Goal: Transaction & Acquisition: Register for event/course

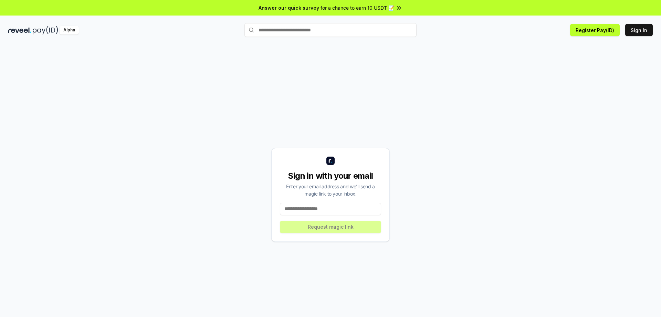
click at [327, 208] on input at bounding box center [330, 209] width 101 height 12
type input "**********"
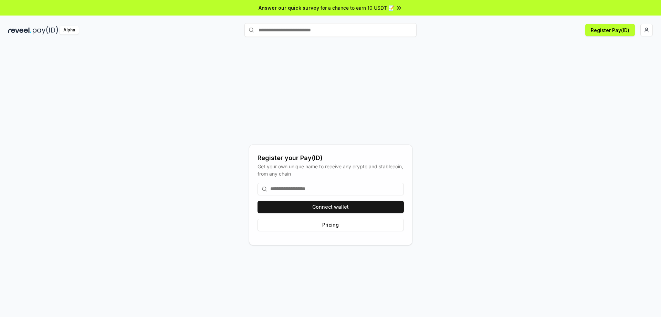
click at [302, 189] on input at bounding box center [331, 189] width 146 height 12
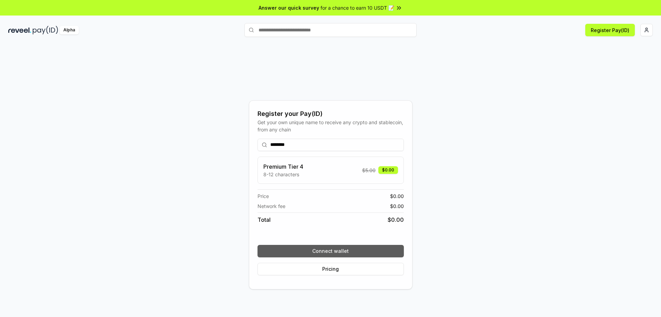
type input "********"
click at [353, 245] on button "Connect wallet" at bounding box center [331, 251] width 146 height 12
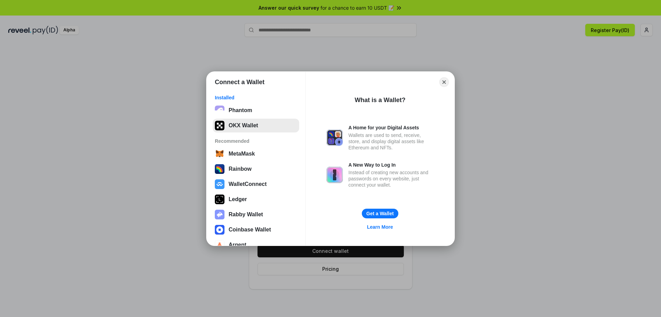
click at [269, 123] on button "OKX Wallet" at bounding box center [256, 125] width 86 height 14
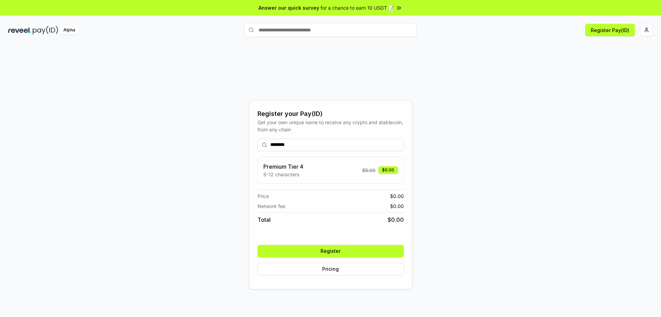
click at [348, 255] on button "Register" at bounding box center [331, 251] width 146 height 12
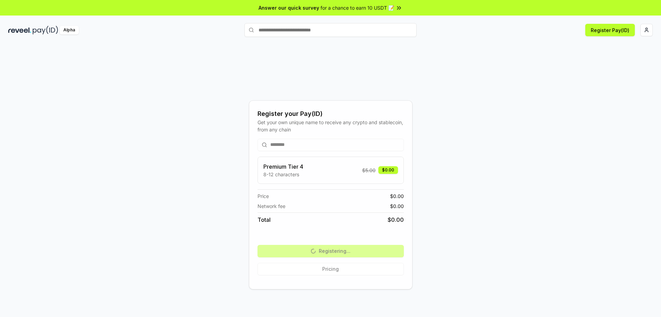
click at [353, 249] on div "******** Premium Tier 4 8-12 characters $ 5.00 $0.00 Price $ 0.00 Network fee $…" at bounding box center [331, 206] width 146 height 147
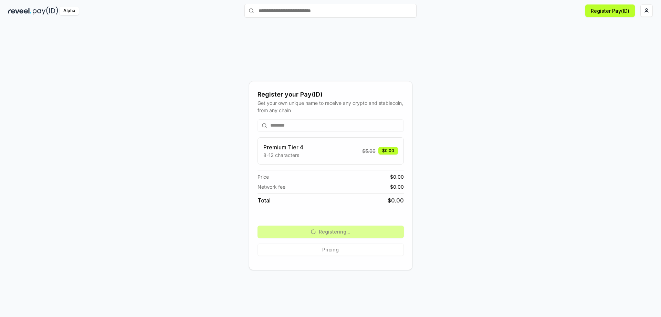
scroll to position [20, 0]
click at [546, 94] on div "Register your Pay(ID) Get your own unique name to receive any crypto and stable…" at bounding box center [330, 174] width 645 height 283
click at [615, 2] on div "Alpha Register Pay(ID)" at bounding box center [330, 10] width 661 height 18
click at [601, 14] on button "Register Pay(ID)" at bounding box center [611, 10] width 50 height 12
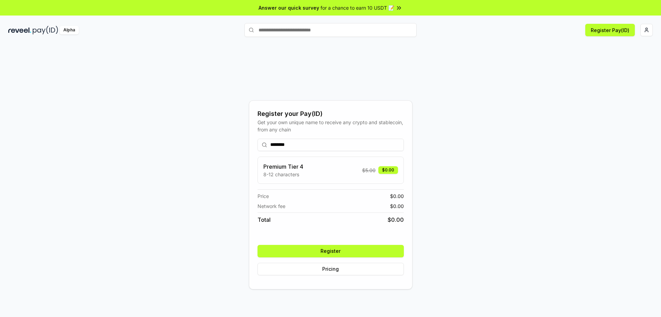
type input "********"
click at [355, 248] on button "Register" at bounding box center [331, 251] width 146 height 12
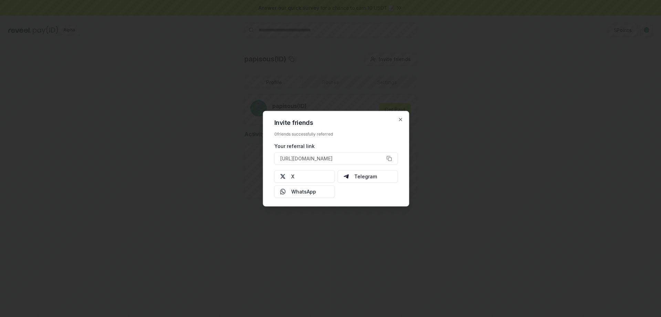
click at [395, 247] on div at bounding box center [330, 158] width 661 height 317
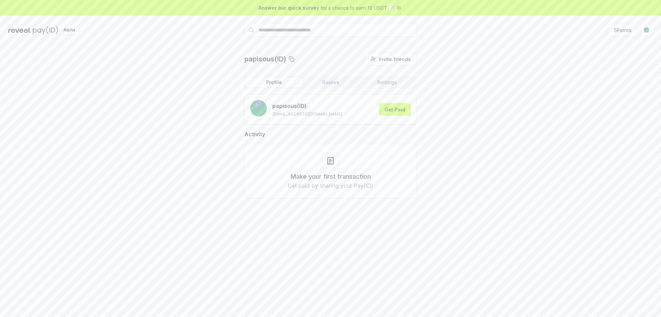
drag, startPoint x: 621, startPoint y: 32, endPoint x: 611, endPoint y: 22, distance: 14.1
click at [611, 22] on div "Alpha 5 Points" at bounding box center [330, 30] width 661 height 18
drag, startPoint x: 628, startPoint y: 33, endPoint x: 611, endPoint y: 22, distance: 19.9
click at [611, 22] on div "Alpha 5 Points" at bounding box center [330, 30] width 661 height 18
click at [622, 34] on button "5 Points" at bounding box center [623, 30] width 30 height 12
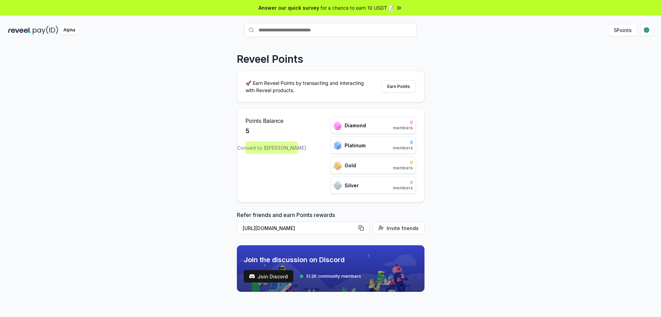
click at [456, 140] on div "Reveel Points 🚀 Earn Reveel Points by transacting and interacting with Reveel p…" at bounding box center [330, 187] width 661 height 297
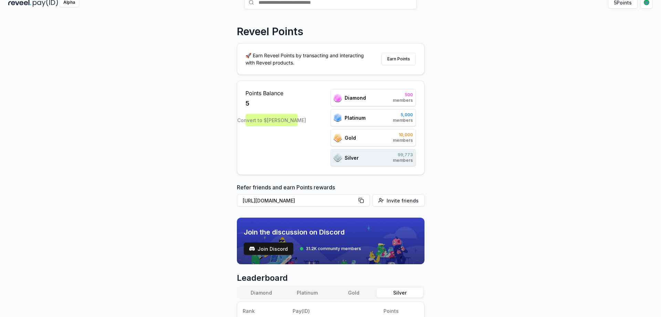
scroll to position [41, 0]
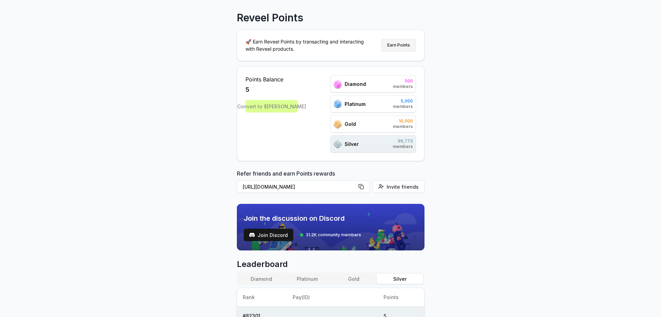
click at [402, 43] on button "Earn Points" at bounding box center [399, 45] width 34 height 12
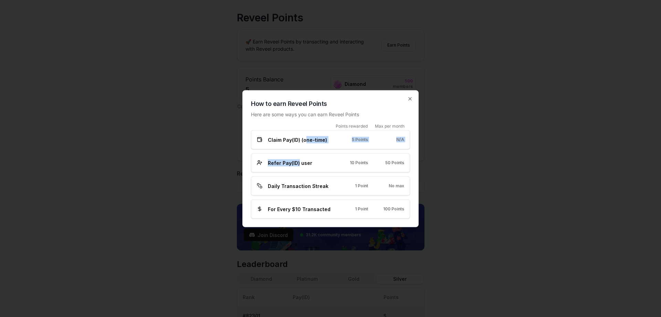
drag, startPoint x: 306, startPoint y: 142, endPoint x: 298, endPoint y: 162, distance: 21.2
click at [298, 162] on div "Points rewarded Max per month Claim Pay(ID) (one-time) 5 Points N/A Refer Pay(I…" at bounding box center [330, 170] width 159 height 95
click at [298, 162] on span "Refer Pay(ID) user" at bounding box center [290, 162] width 44 height 7
click at [321, 167] on div "Refer Pay(ID) user 10 Points 50 Points" at bounding box center [330, 162] width 159 height 19
click at [383, 165] on div "50 Points" at bounding box center [391, 163] width 25 height 6
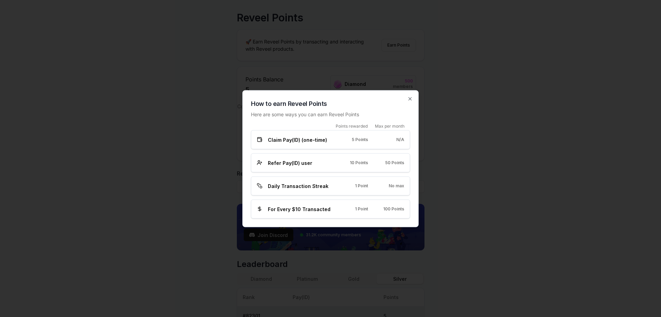
click at [368, 165] on div "Refer Pay(ID) user 10 Points 50 Points" at bounding box center [330, 162] width 147 height 7
drag, startPoint x: 311, startPoint y: 183, endPoint x: 359, endPoint y: 202, distance: 51.5
click at [359, 202] on div "Points rewarded Max per month Claim Pay(ID) (one-time) 5 Points N/A Refer Pay(I…" at bounding box center [330, 170] width 159 height 95
click at [359, 202] on div "For Every $10 Transacted 1 Point 100 Points" at bounding box center [330, 208] width 159 height 19
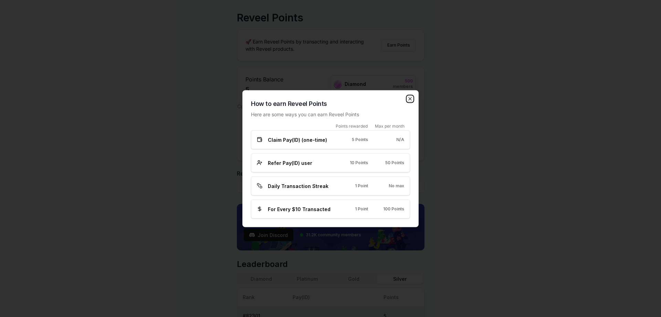
click at [412, 100] on icon "button" at bounding box center [410, 99] width 6 height 6
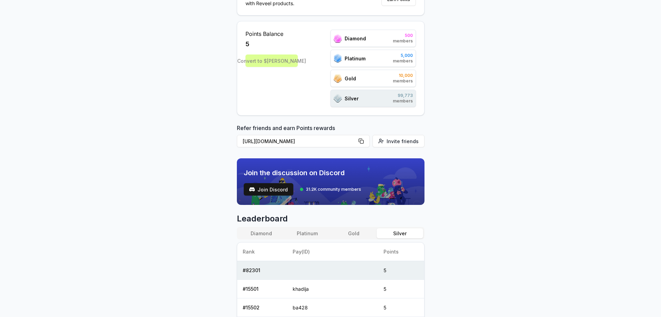
scroll to position [0, 0]
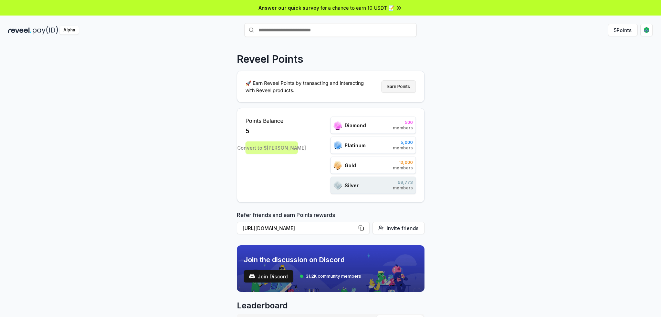
click at [398, 89] on button "Earn Points" at bounding box center [399, 86] width 34 height 12
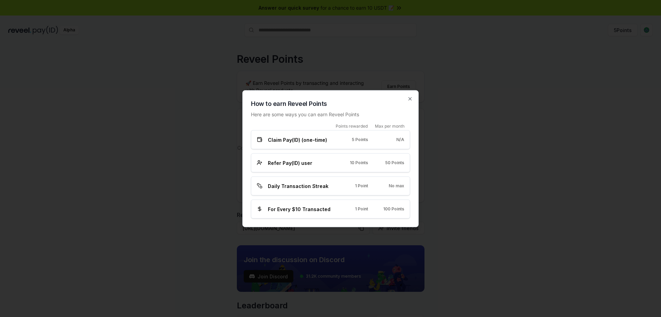
click at [475, 78] on div at bounding box center [330, 158] width 661 height 317
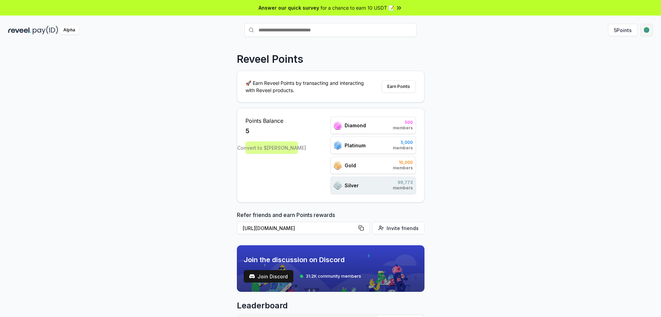
click at [646, 33] on html "Answer our quick survey for a chance to earn 10 USDT 📝 Alpha 5 Points Reveel Po…" at bounding box center [330, 158] width 661 height 317
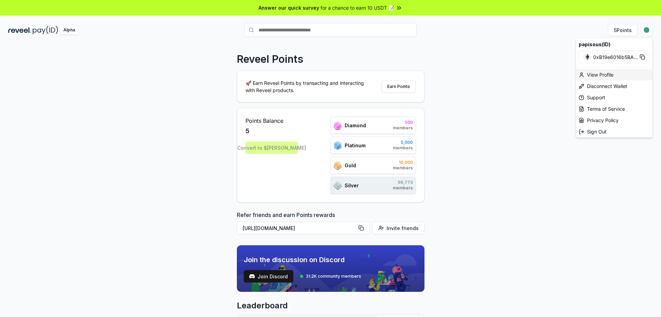
click at [611, 73] on div "View Profile" at bounding box center [614, 74] width 76 height 11
